Goal: Contribute content: Contribute content

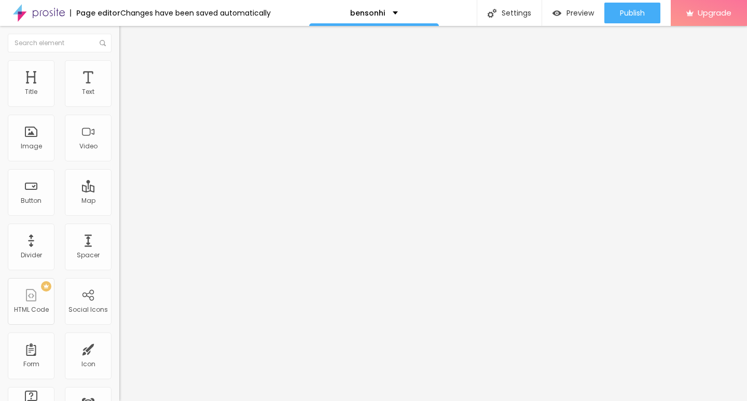
click at [119, 231] on img at bounding box center [121, 228] width 5 height 5
click at [119, 89] on span "Add image" at bounding box center [140, 84] width 43 height 9
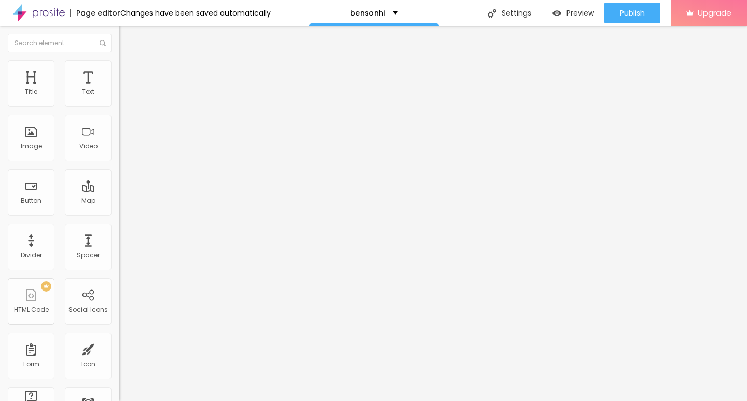
click at [127, 37] on div "Edit Image" at bounding box center [154, 38] width 54 height 8
click at [119, 65] on img at bounding box center [123, 64] width 9 height 9
type input "10"
click at [119, 106] on input "range" at bounding box center [152, 102] width 67 height 8
type input "10"
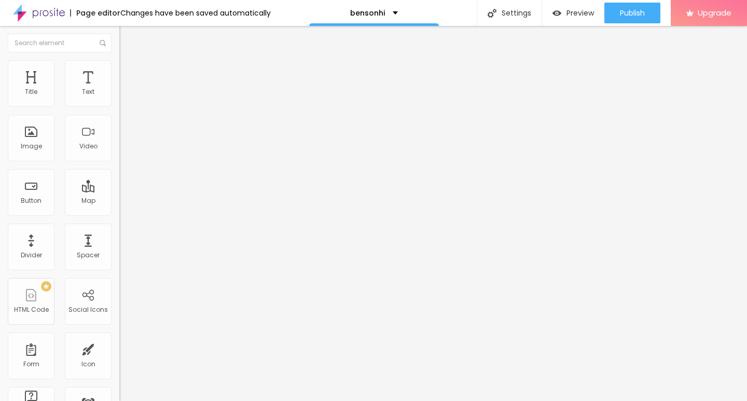
click at [127, 42] on div "Edit Image" at bounding box center [154, 38] width 54 height 8
click at [77, 86] on div "Text" at bounding box center [88, 83] width 47 height 47
drag, startPoint x: 77, startPoint y: 86, endPoint x: 92, endPoint y: 87, distance: 15.1
click at [92, 87] on div "Text" at bounding box center [88, 83] width 47 height 47
click at [127, 36] on div "Edit Text" at bounding box center [150, 38] width 47 height 8
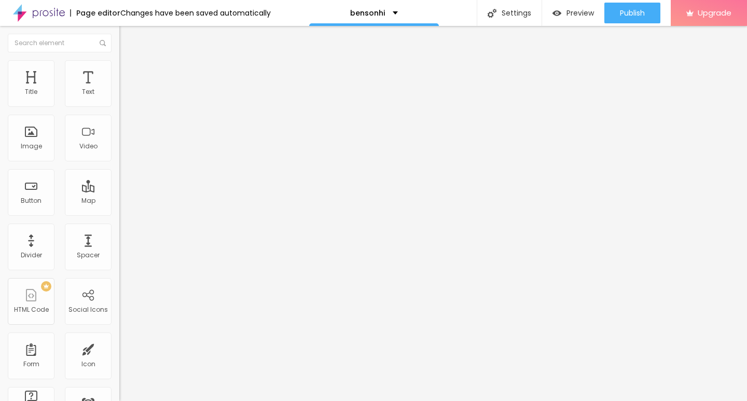
click at [127, 34] on div "Edit Text" at bounding box center [150, 38] width 47 height 8
click at [127, 38] on div "Edit Text" at bounding box center [150, 38] width 47 height 8
click at [119, 98] on input "Click me" at bounding box center [181, 92] width 125 height 10
paste input "→ VIEW DOCUMENT HERE"
type input "→ VIEW DOCUMENT HERE"
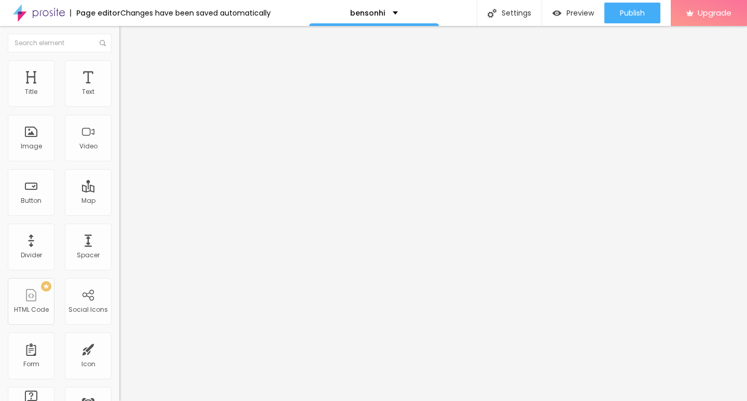
click at [119, 163] on span "Default" at bounding box center [130, 159] width 22 height 9
click at [119, 170] on span "Small" at bounding box center [128, 165] width 19 height 9
click at [119, 214] on input "https://" at bounding box center [181, 208] width 125 height 10
paste input "ummmf—.[DOMAIN_NAME]"
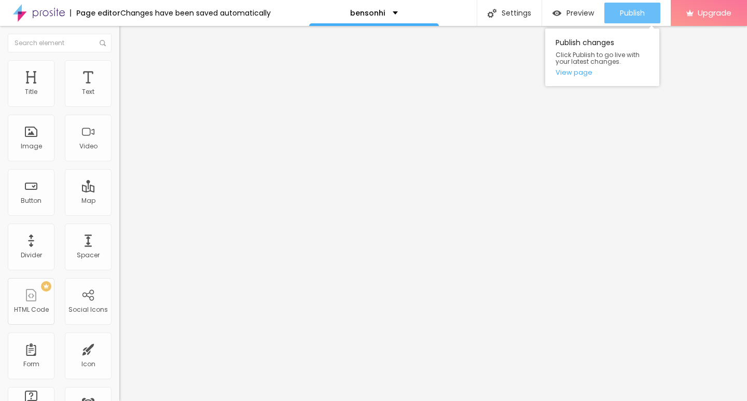
type input "[URL][DOMAIN_NAME]"
click at [622, 17] on span "Publish" at bounding box center [632, 13] width 25 height 8
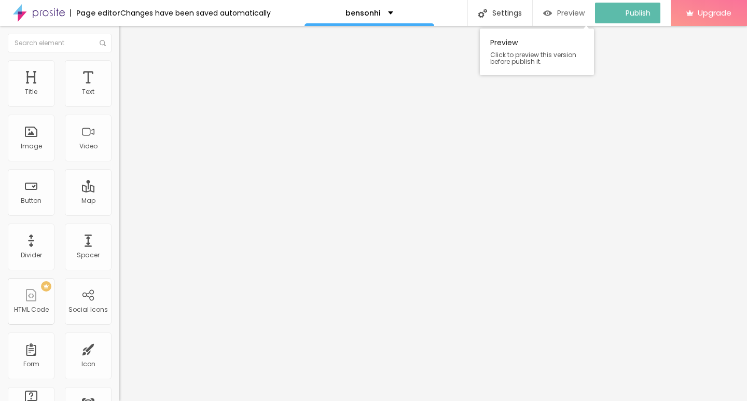
click at [565, 16] on span "Preview" at bounding box center [571, 13] width 28 height 8
